Goal: Information Seeking & Learning: Learn about a topic

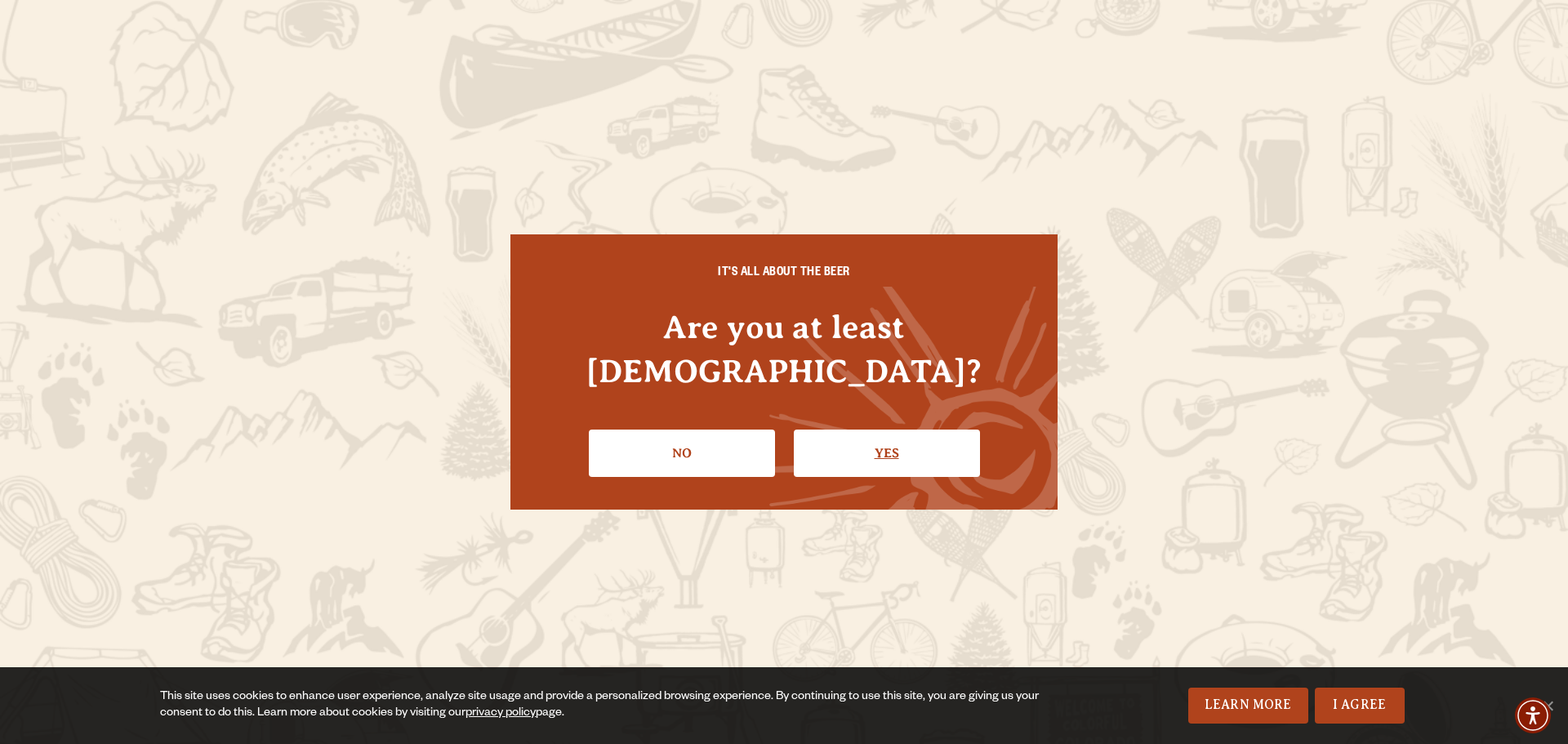
click at [902, 429] on link "Yes" at bounding box center [887, 453] width 186 height 47
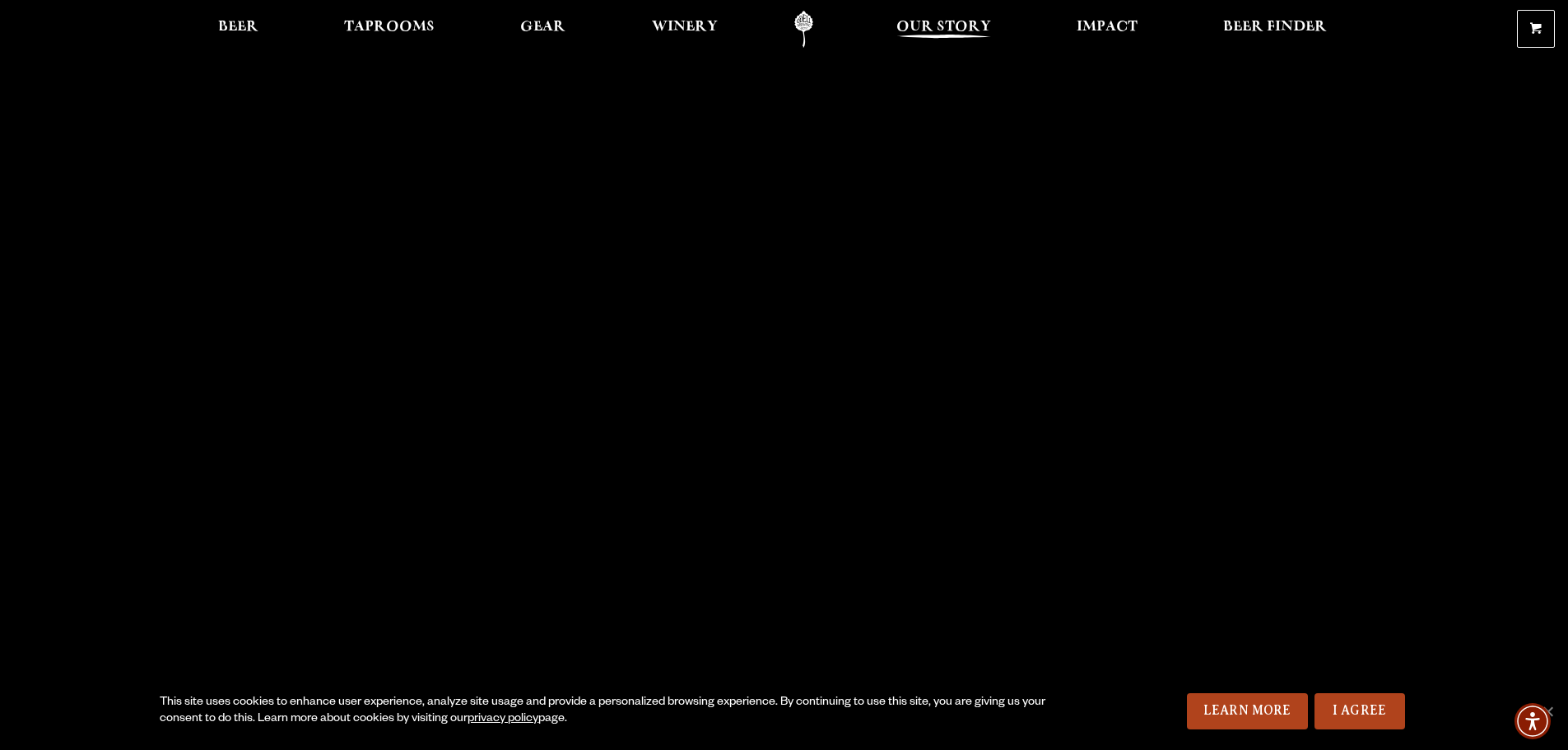
click at [977, 32] on span "Our Story" at bounding box center [943, 27] width 95 height 13
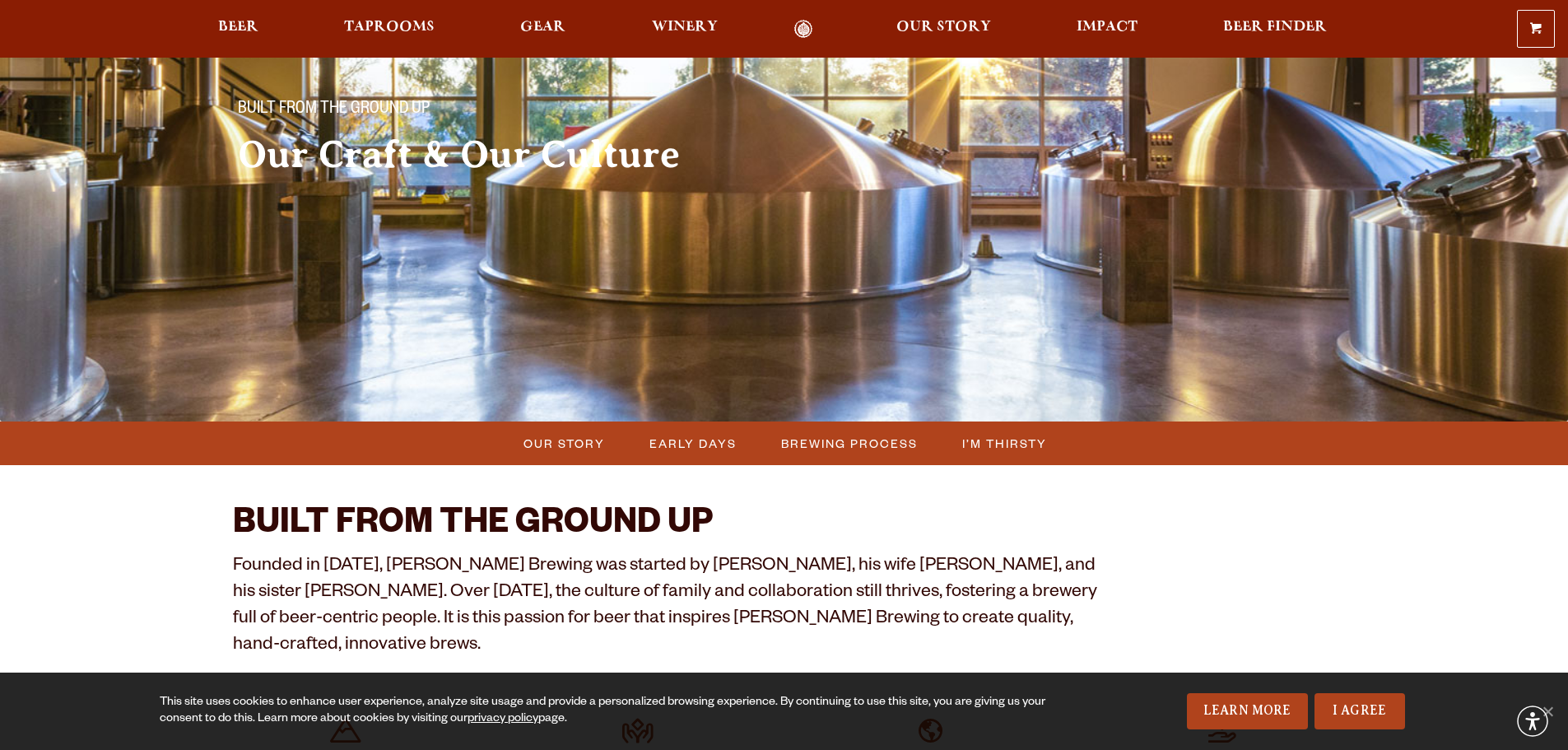
scroll to position [247, 0]
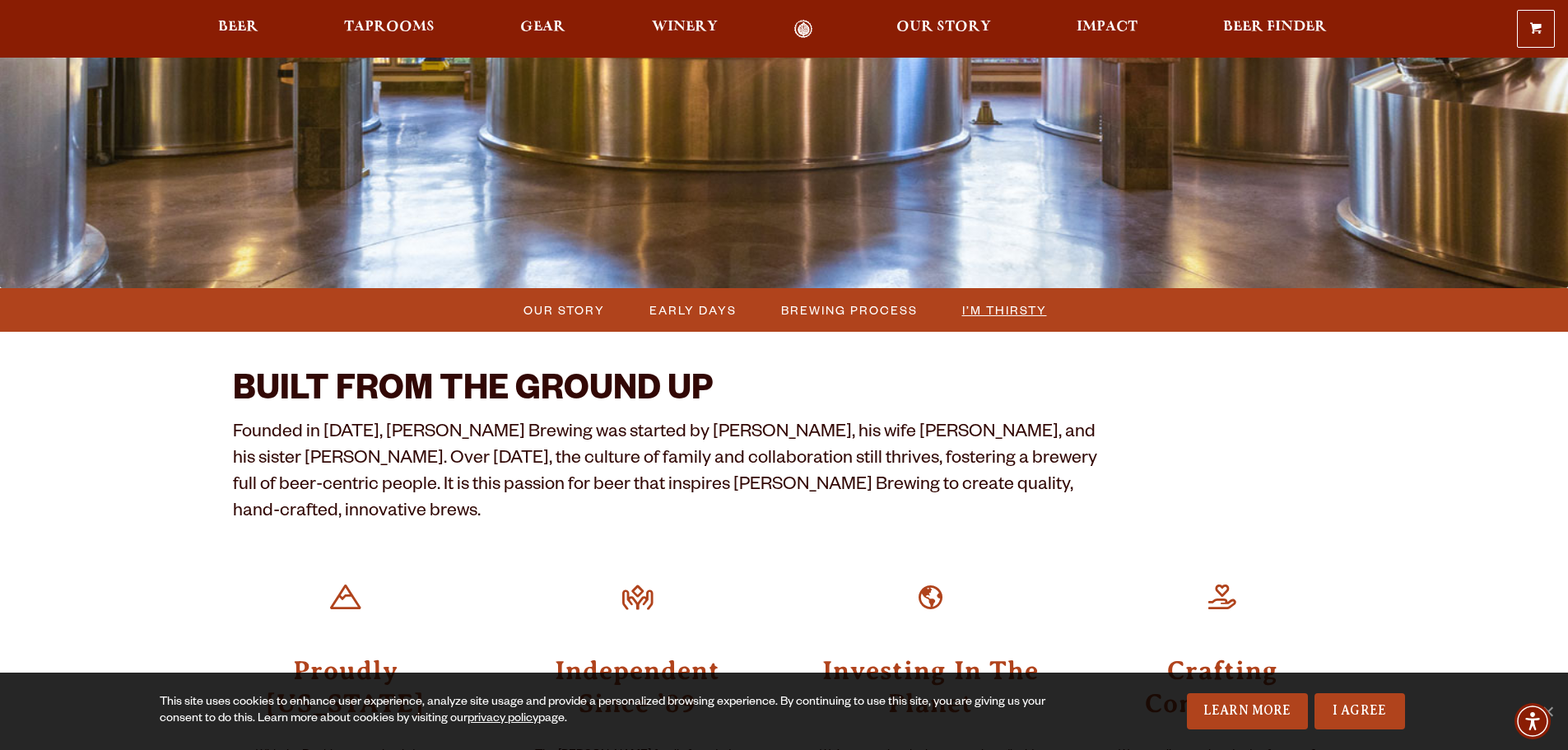
click at [991, 312] on span "I’m Thirsty" at bounding box center [1005, 310] width 85 height 24
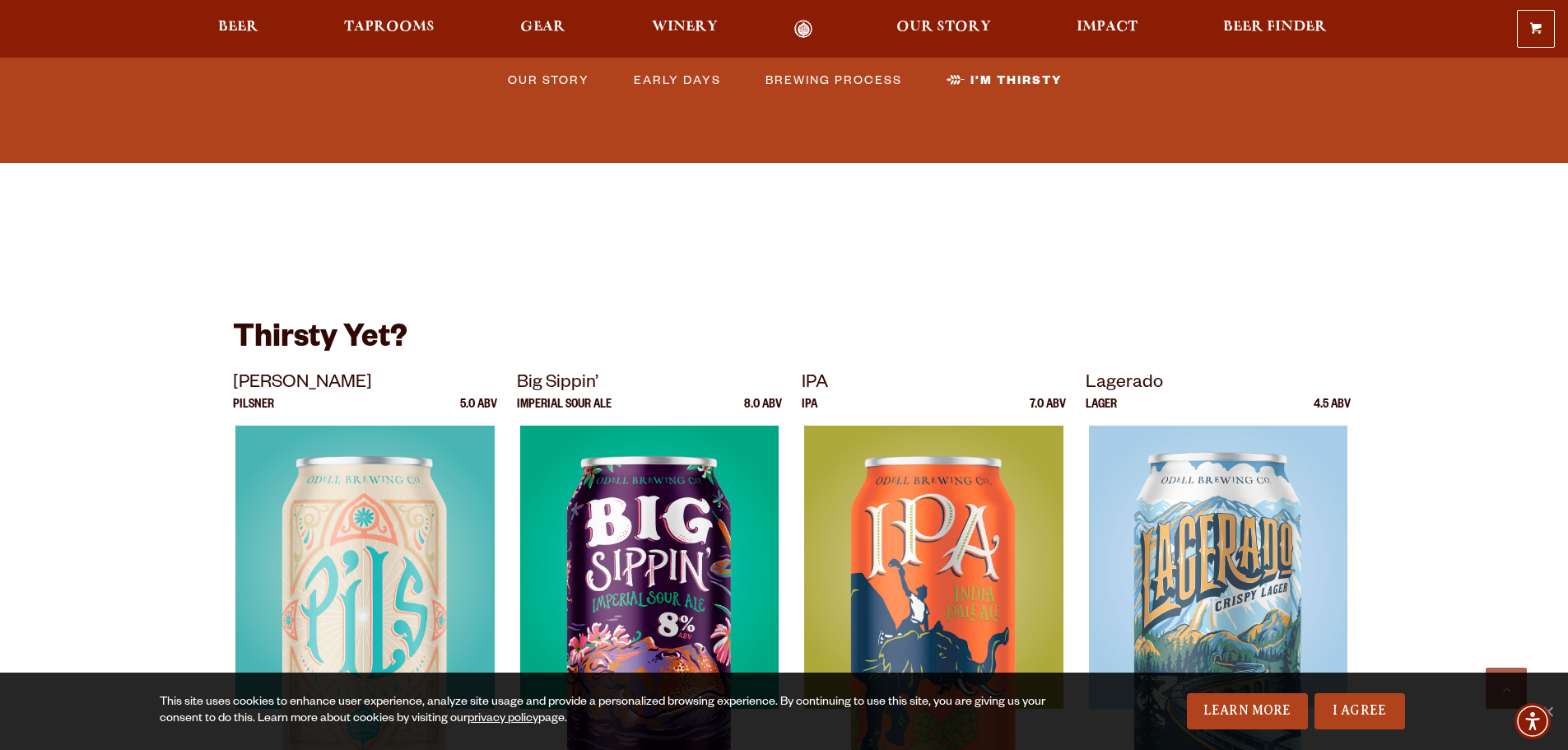
scroll to position [4369, 0]
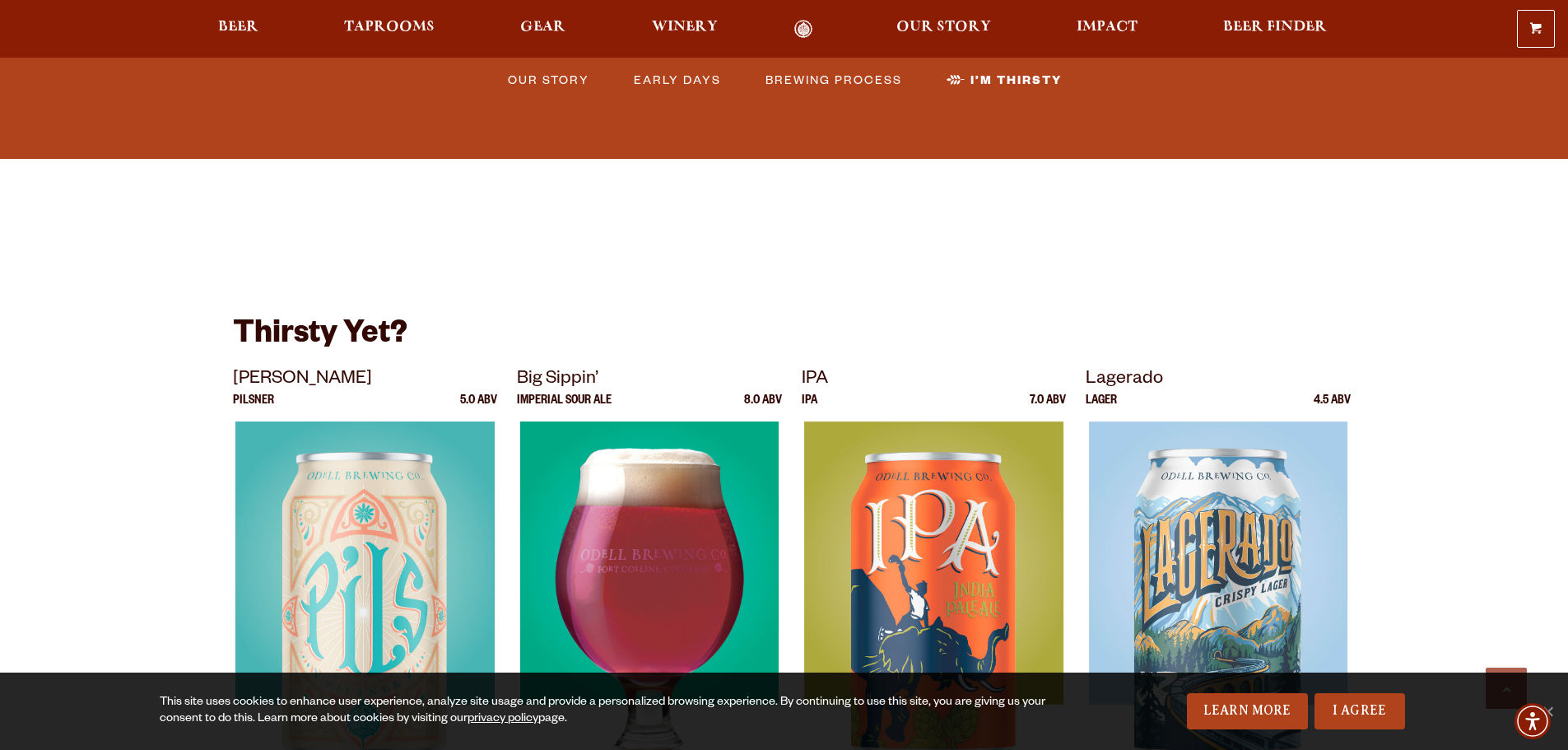
scroll to position [4452, 0]
